Goal: Task Accomplishment & Management: Manage account settings

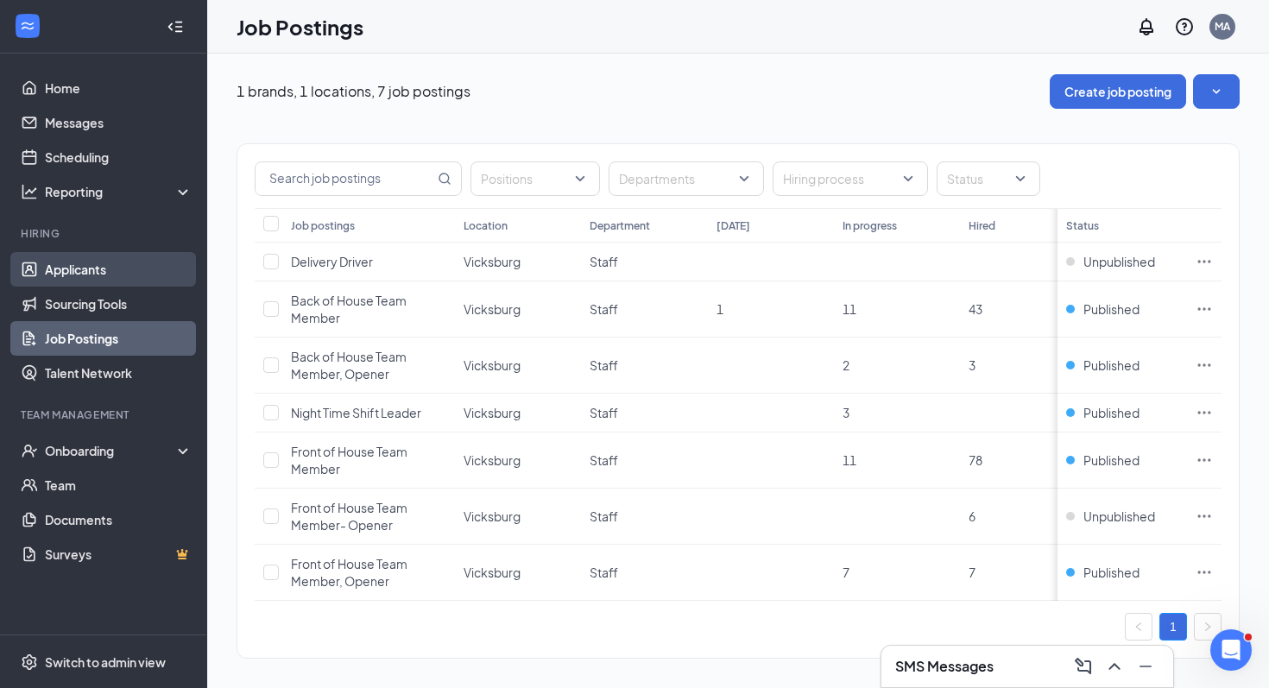
click at [125, 269] on link "Applicants" at bounding box center [119, 269] width 148 height 35
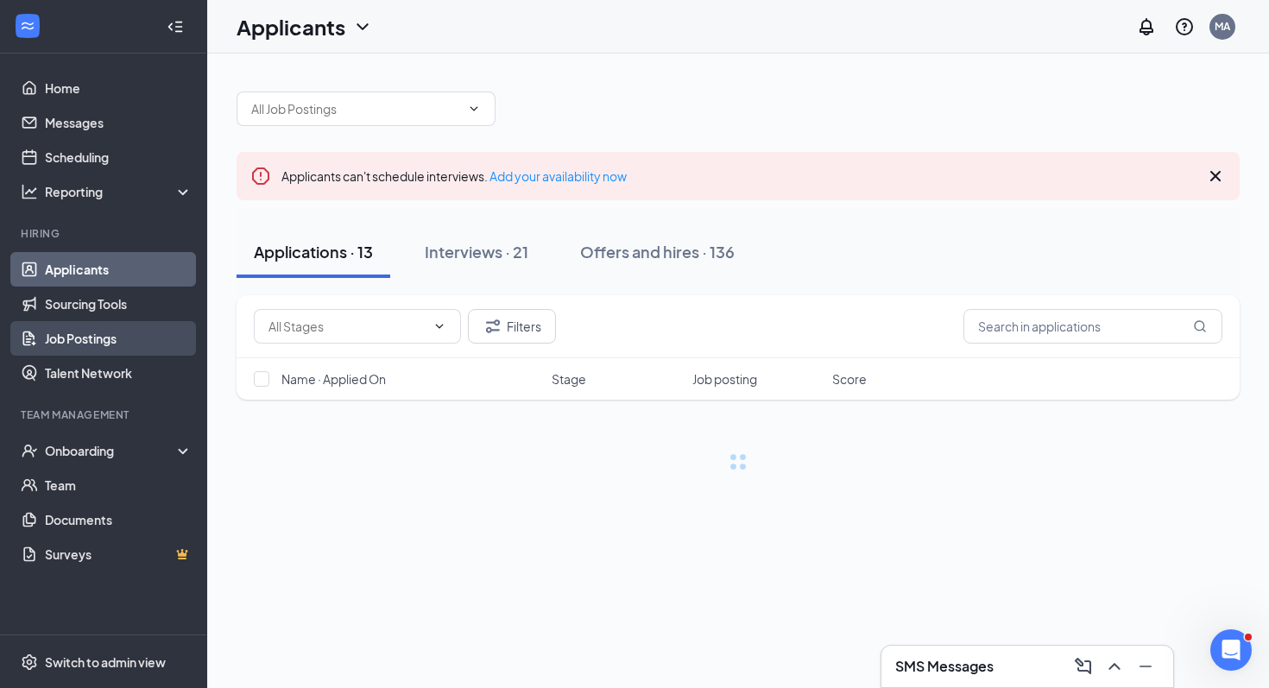
click at [84, 332] on link "Job Postings" at bounding box center [119, 338] width 148 height 35
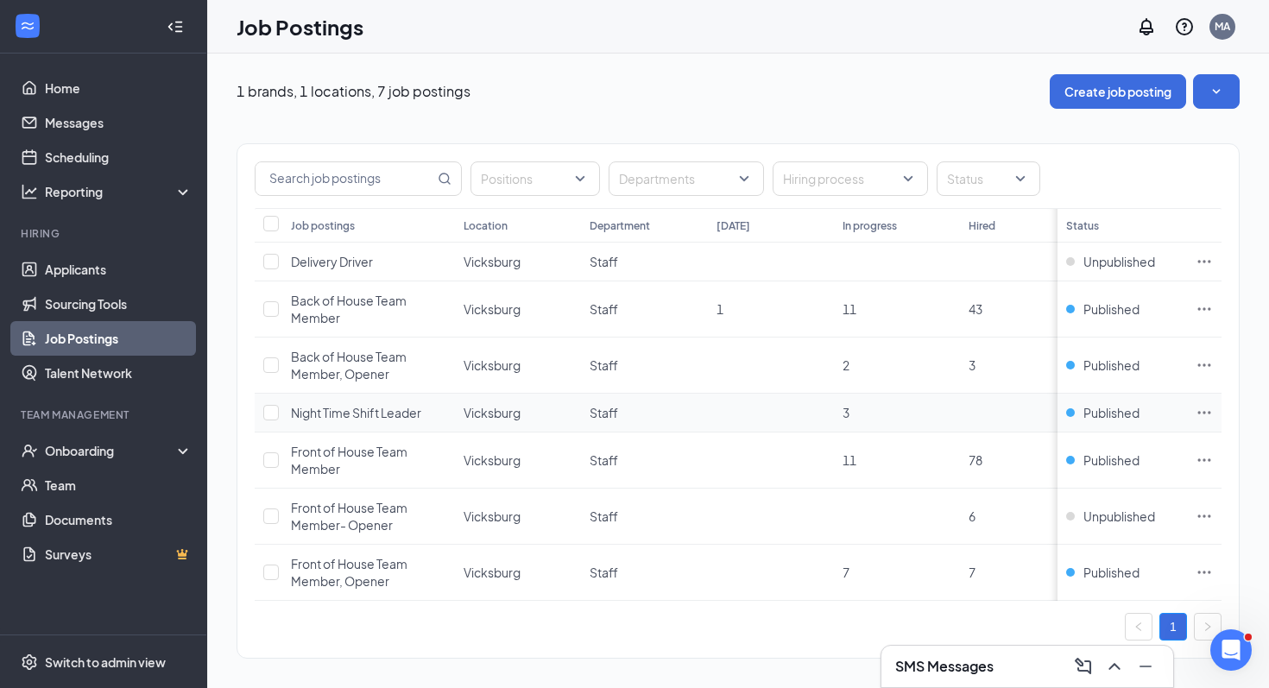
click at [379, 419] on span "Night Time Shift Leader" at bounding box center [356, 413] width 130 height 16
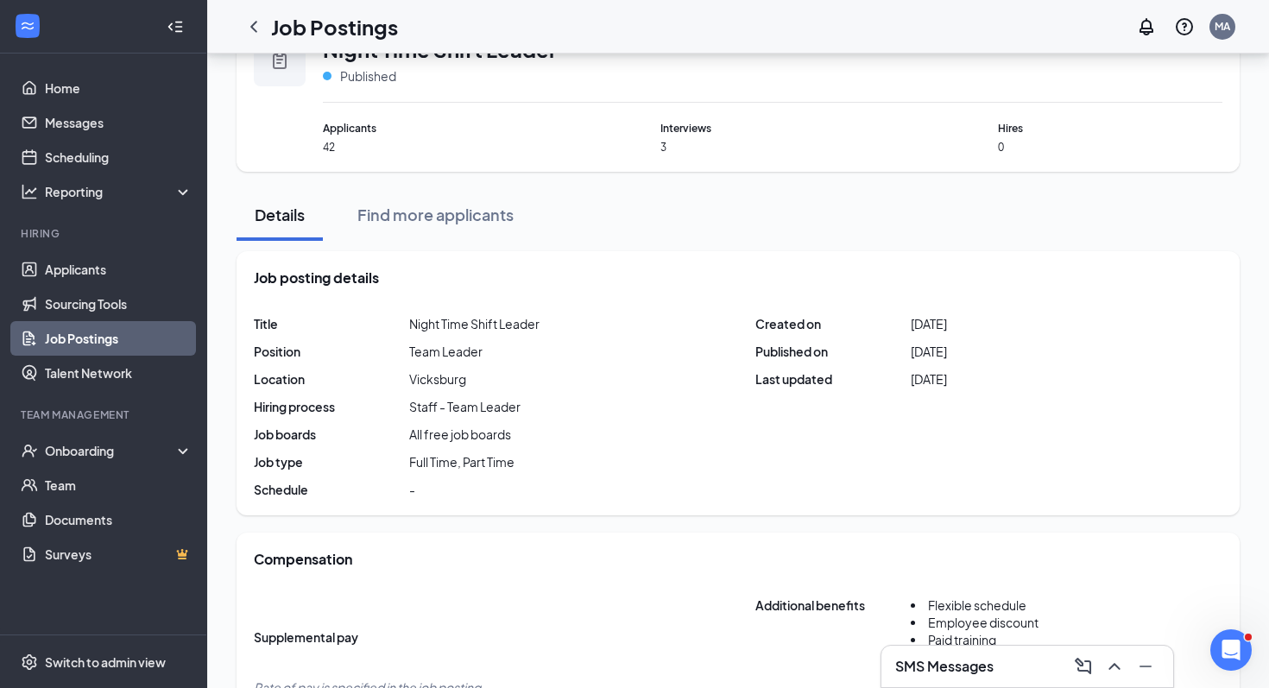
scroll to position [10, 0]
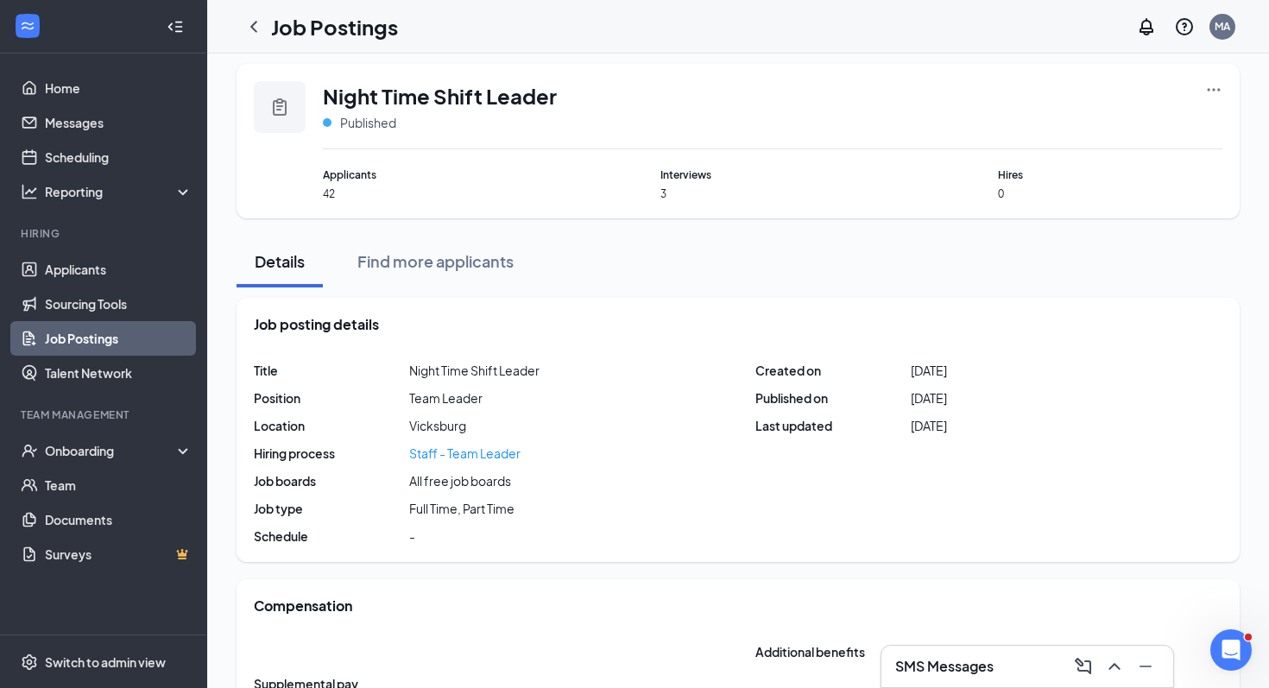
click at [462, 452] on div "Staff - Team Leader" at bounding box center [464, 453] width 111 height 17
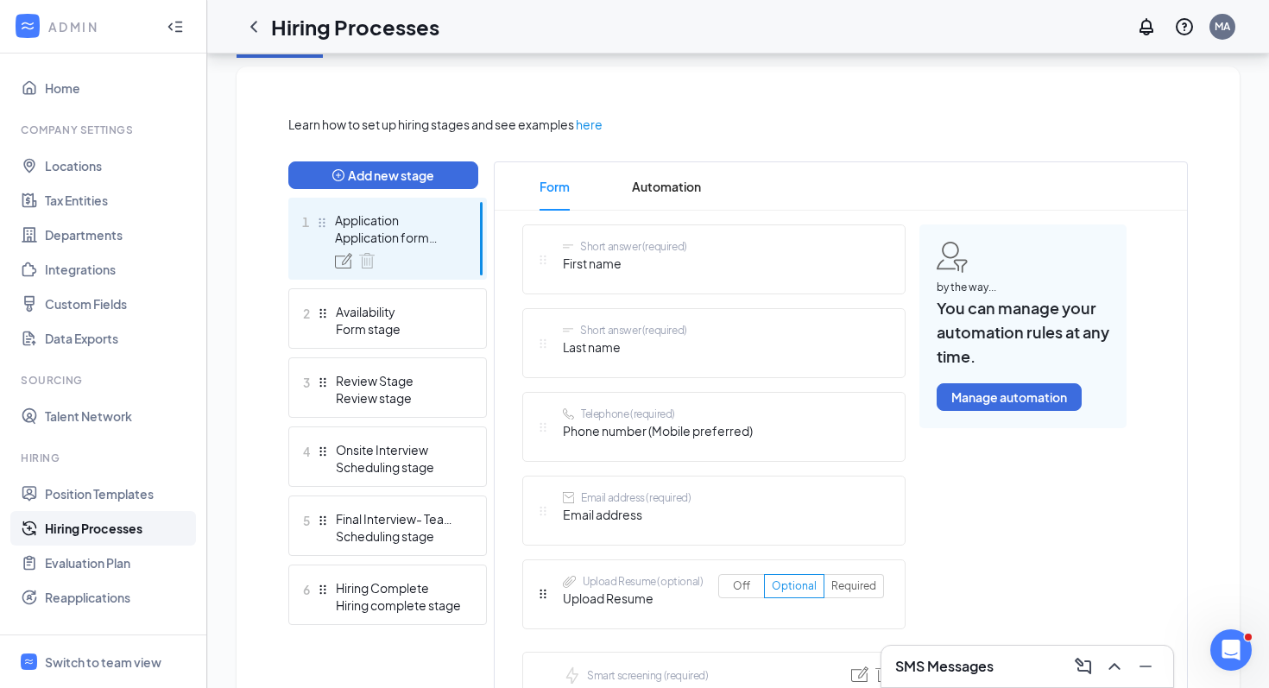
scroll to position [350, 0]
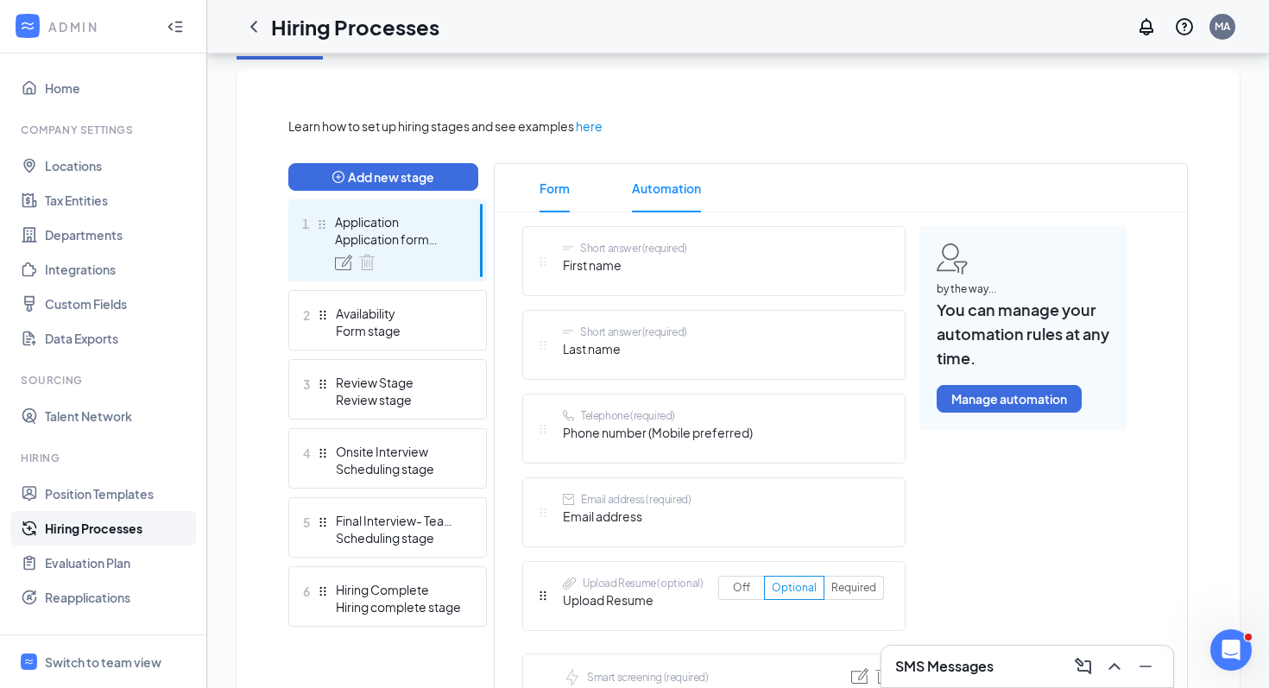
click at [680, 186] on span "Automation" at bounding box center [666, 188] width 69 height 48
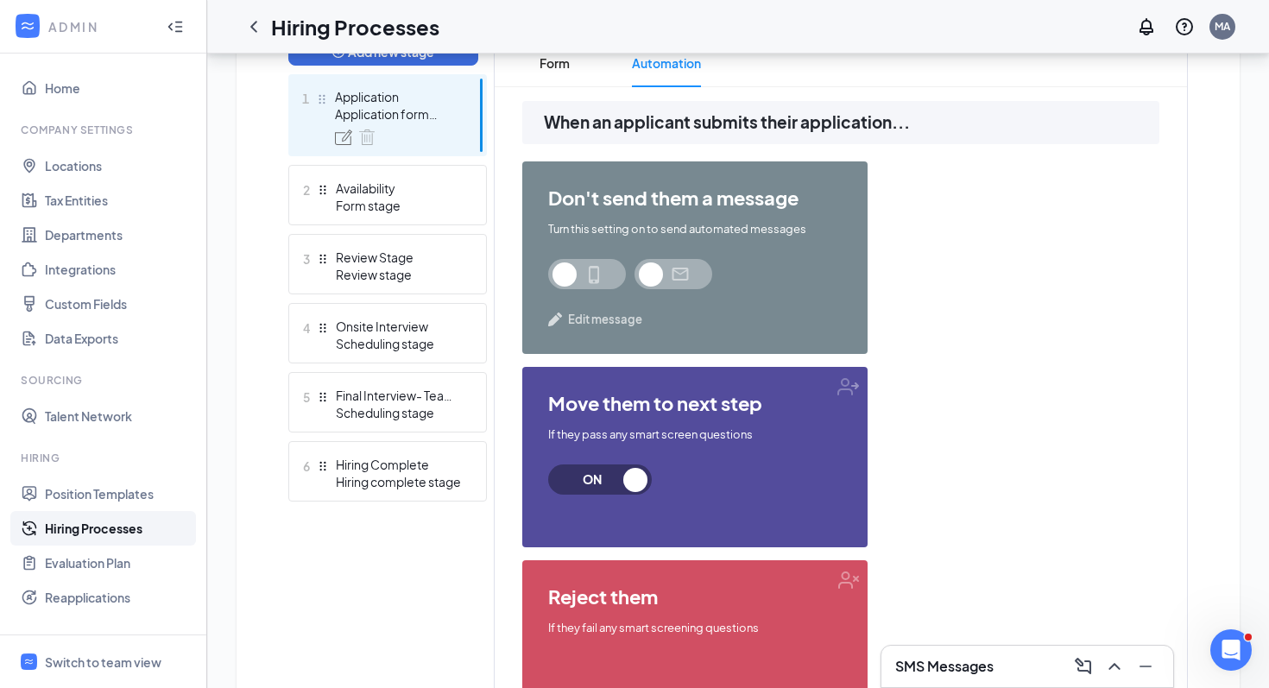
scroll to position [471, 0]
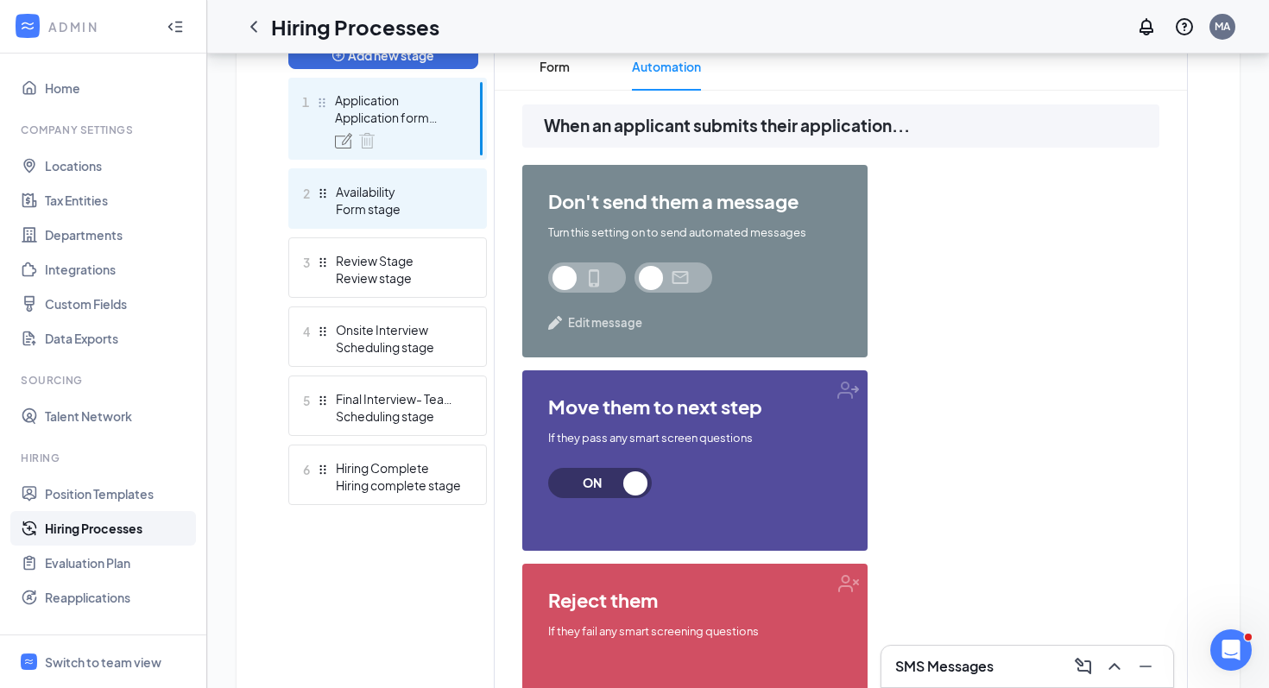
click at [433, 201] on div "Form stage" at bounding box center [399, 208] width 126 height 17
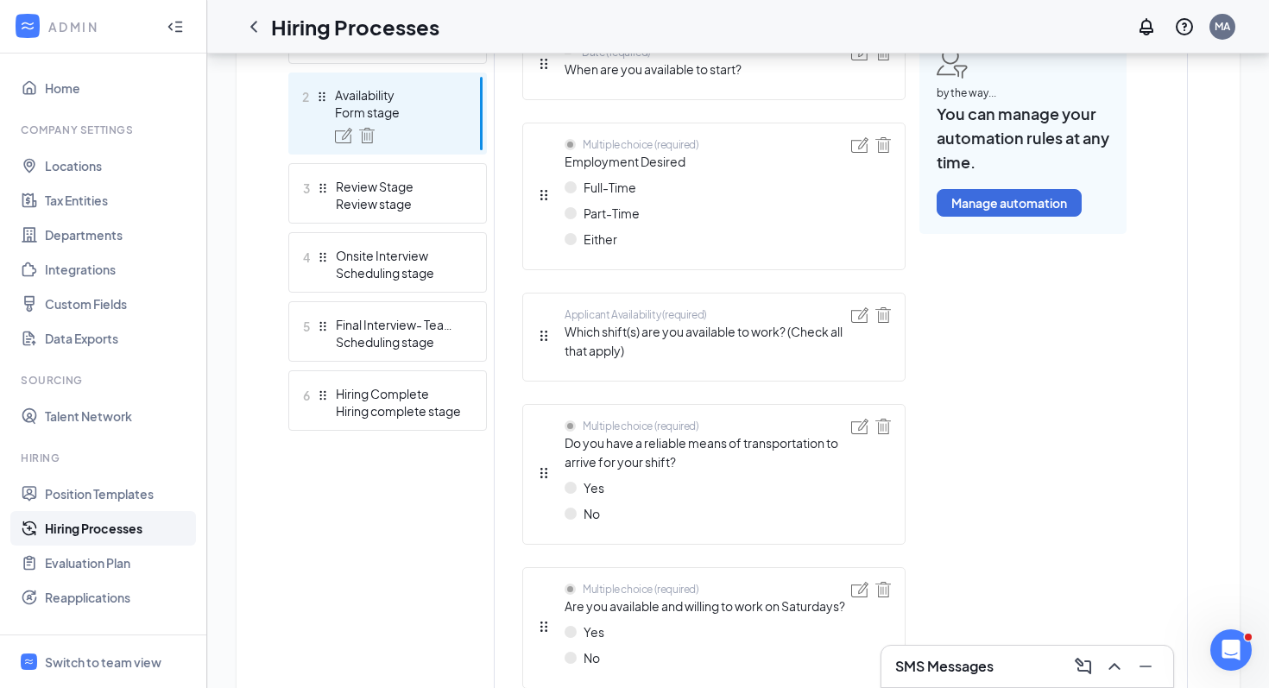
scroll to position [543, 0]
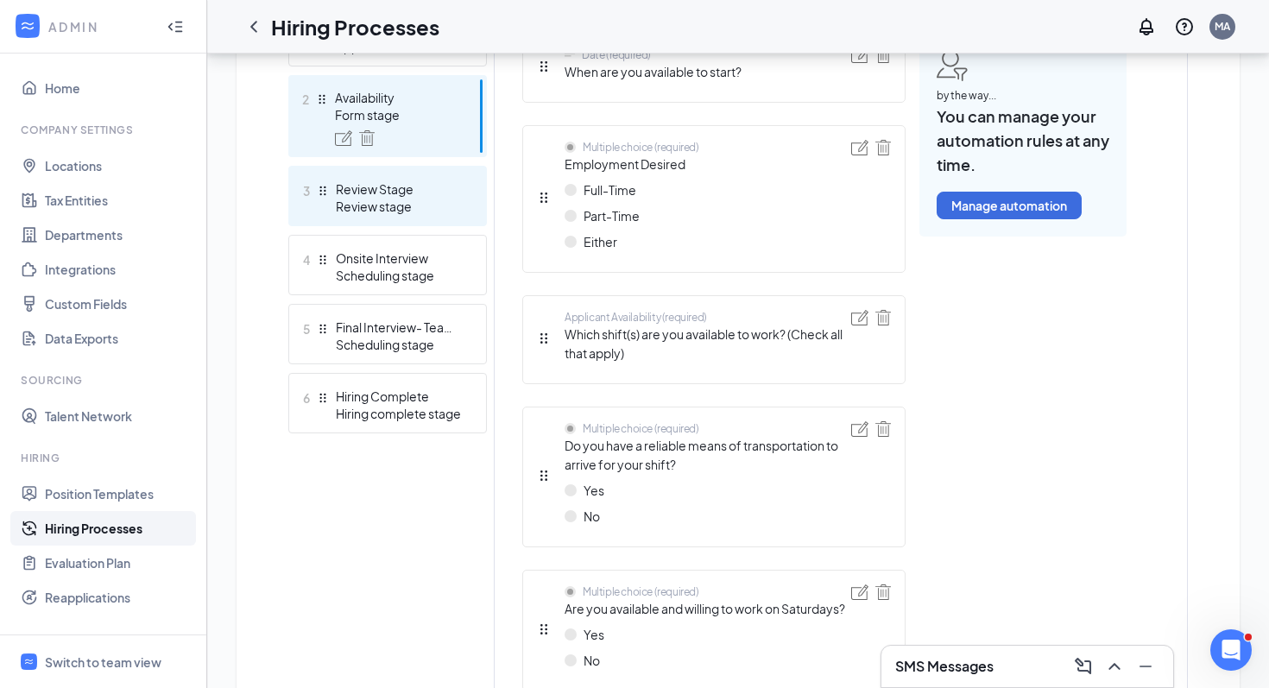
click at [418, 196] on div "Review Stage" at bounding box center [399, 188] width 126 height 17
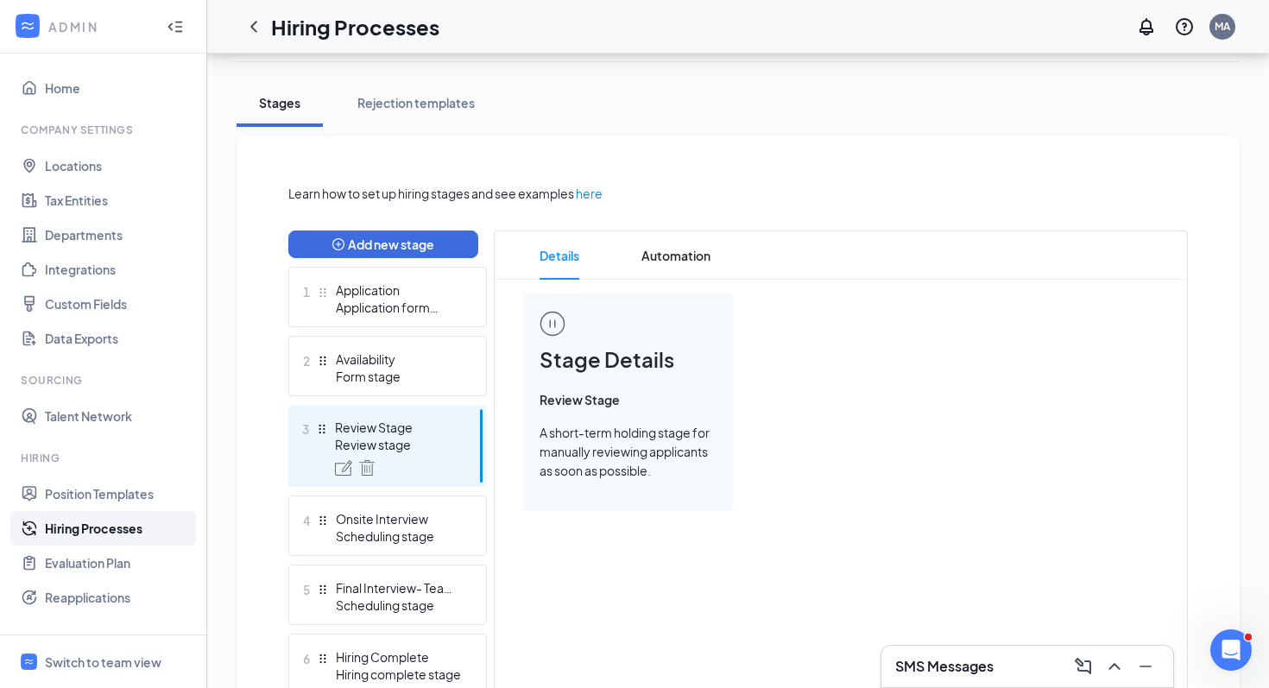
scroll to position [278, 0]
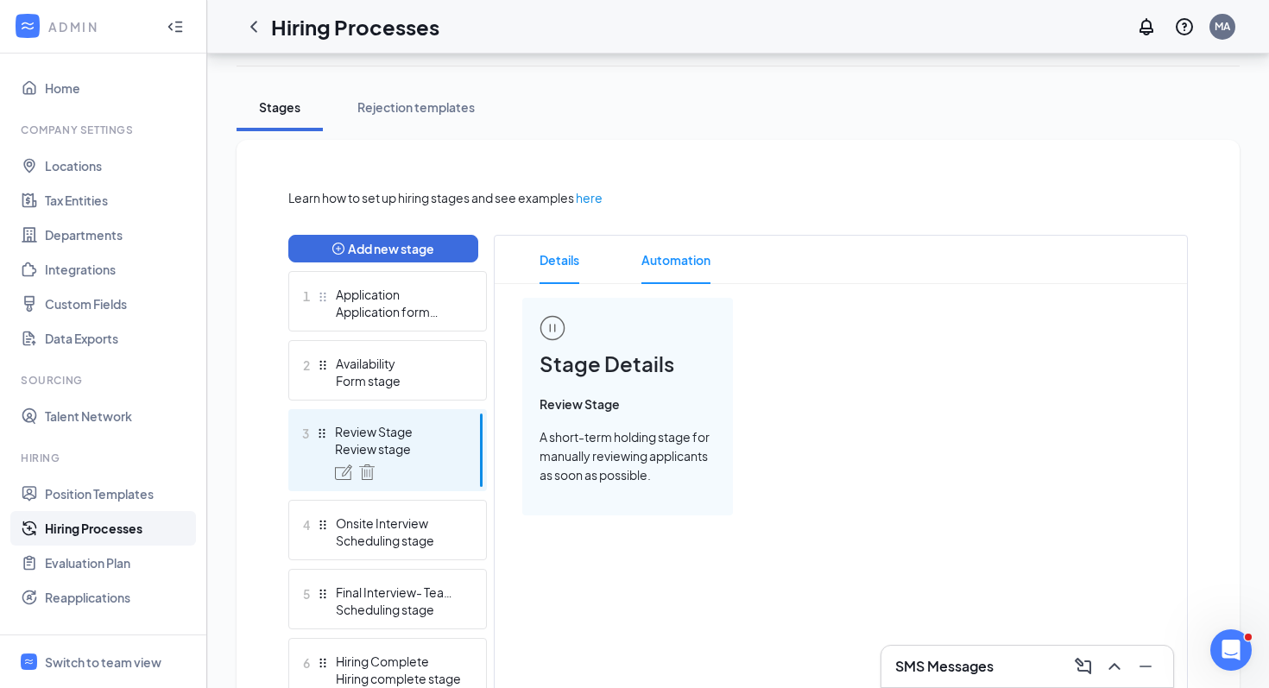
click at [700, 261] on span "Automation" at bounding box center [676, 260] width 69 height 48
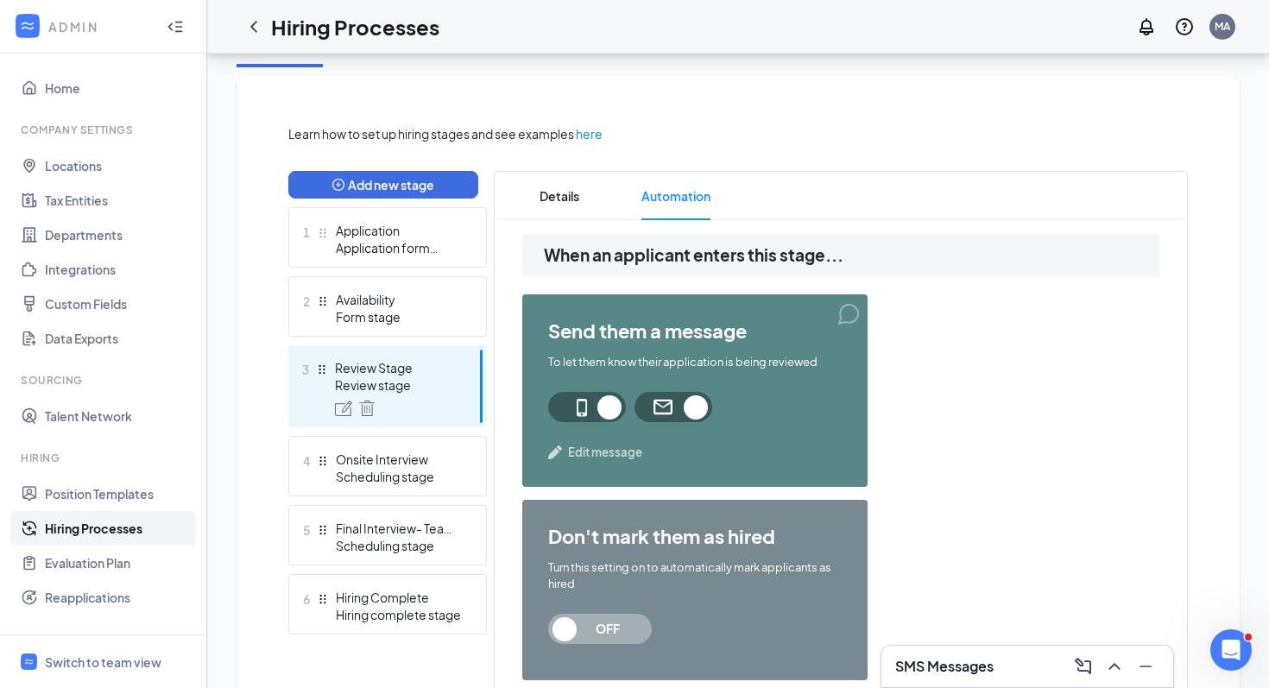
scroll to position [313, 0]
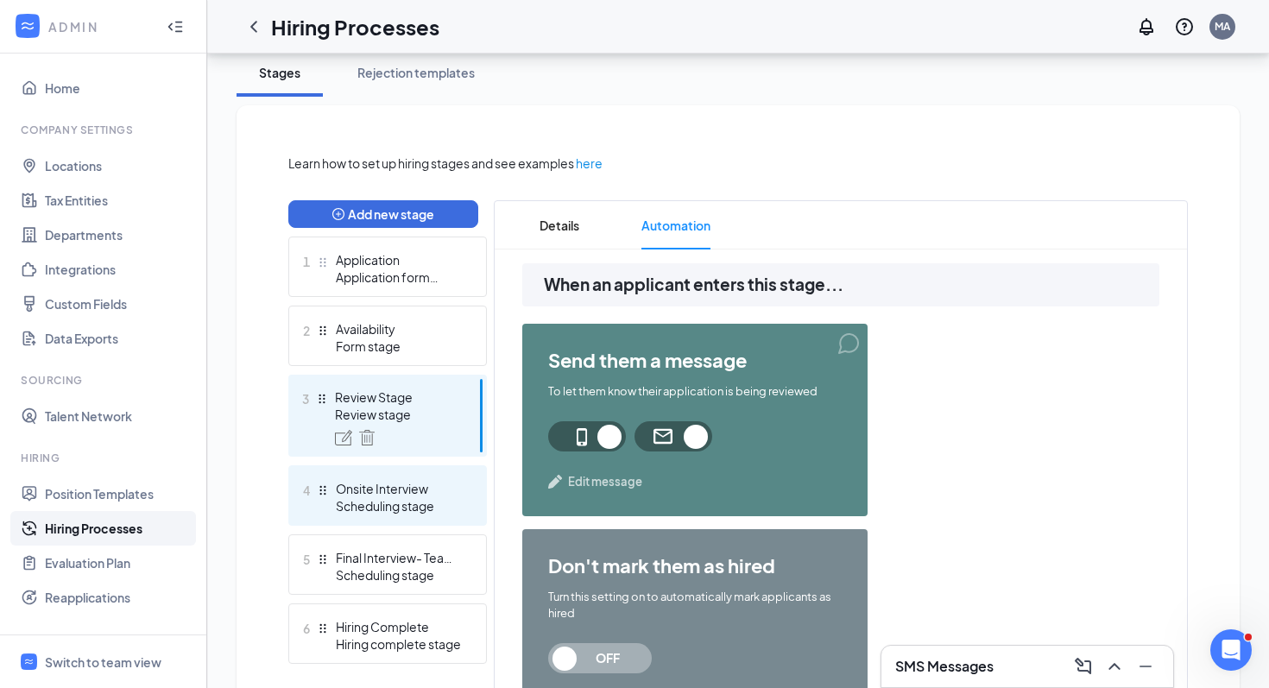
click at [420, 502] on div "Scheduling stage" at bounding box center [399, 505] width 126 height 17
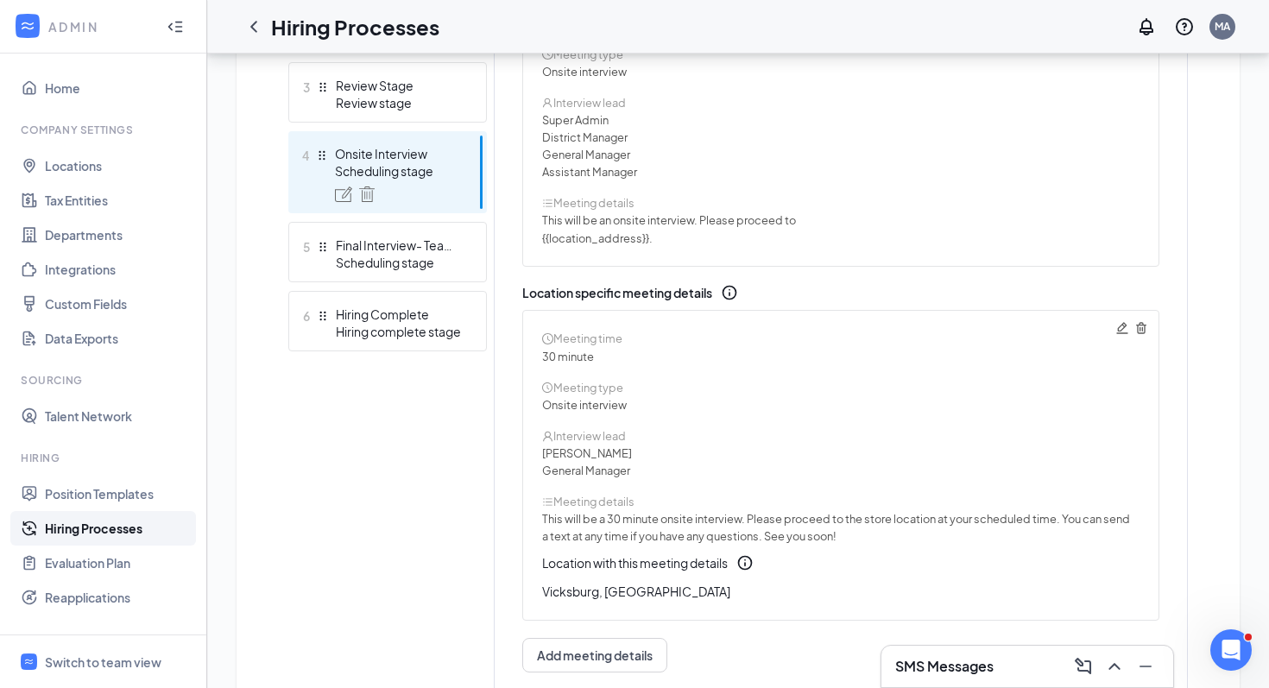
scroll to position [619, 0]
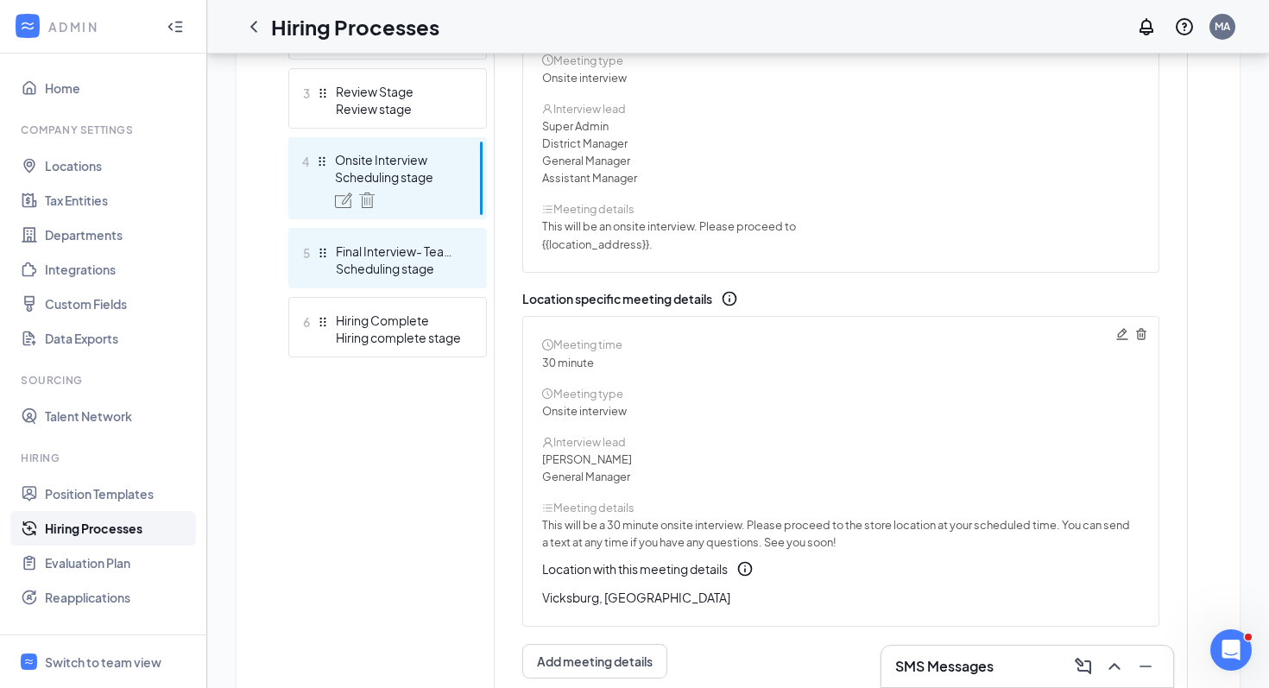
click at [461, 258] on div "Final Interview- Team Leader" at bounding box center [399, 251] width 126 height 17
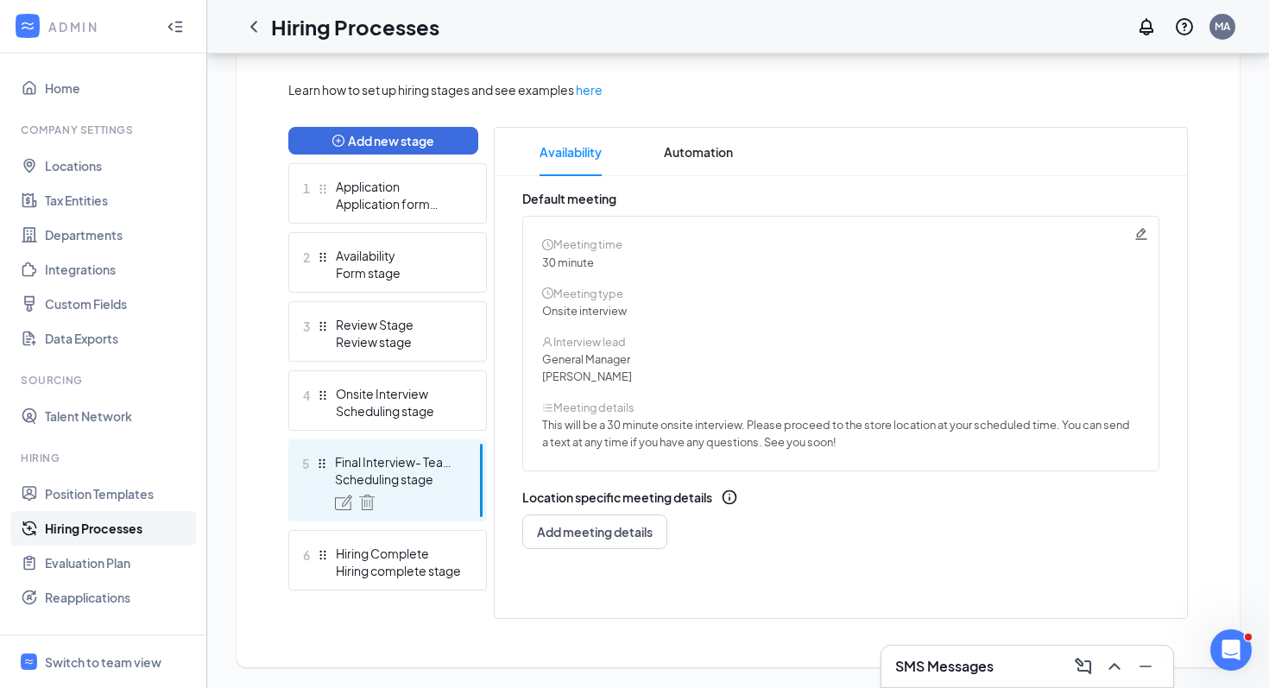
scroll to position [387, 0]
click at [389, 566] on div "Hiring complete stage" at bounding box center [399, 570] width 126 height 17
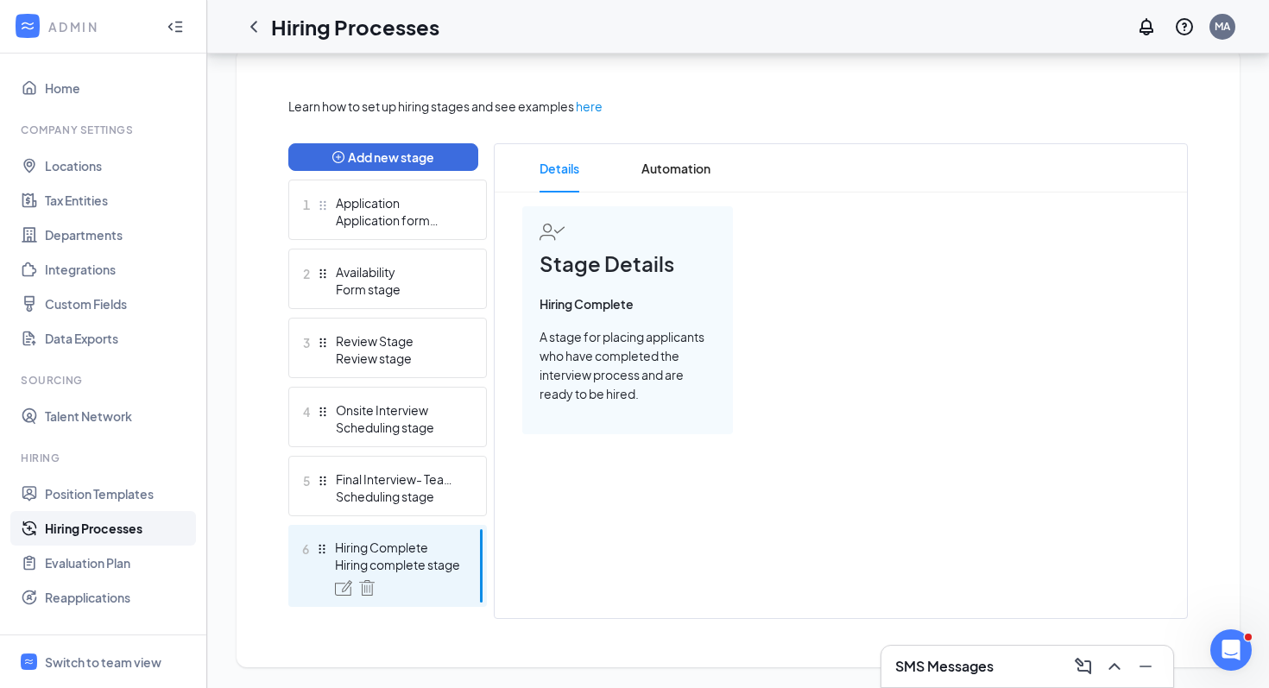
scroll to position [370, 0]
